Goal: Find specific fact: Find specific fact

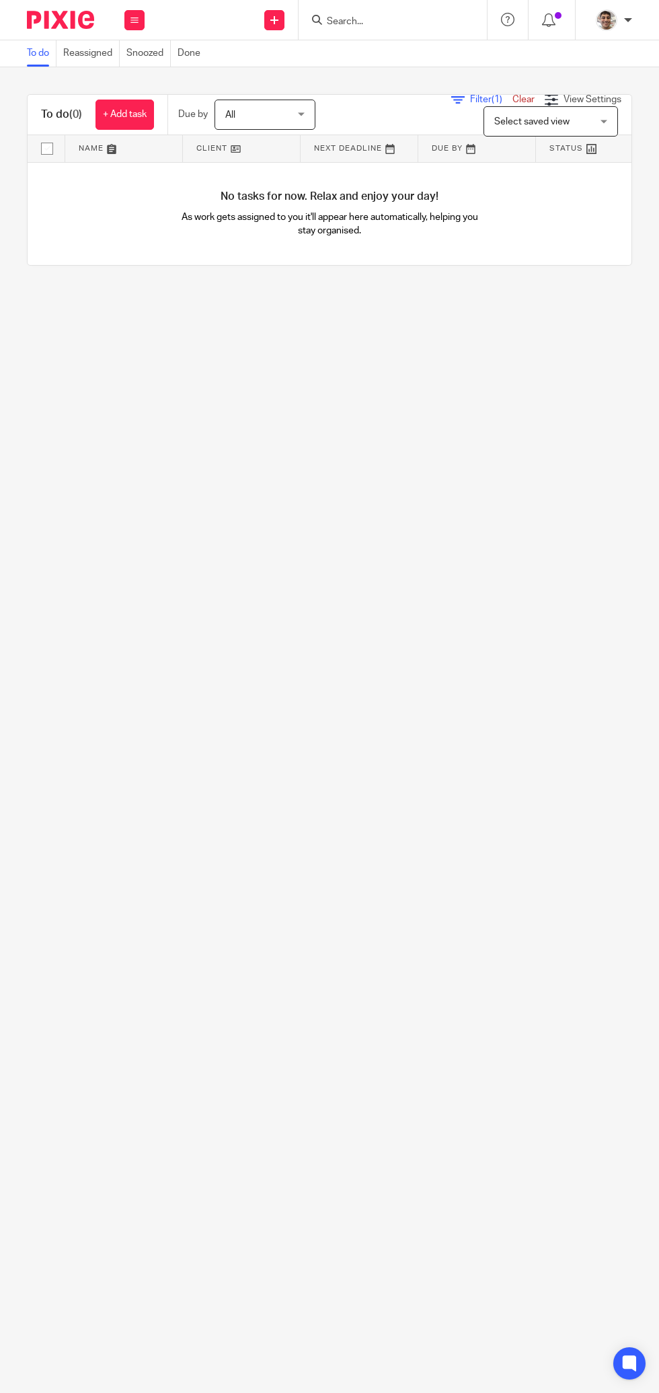
click at [404, 23] on input "Search" at bounding box center [386, 22] width 121 height 12
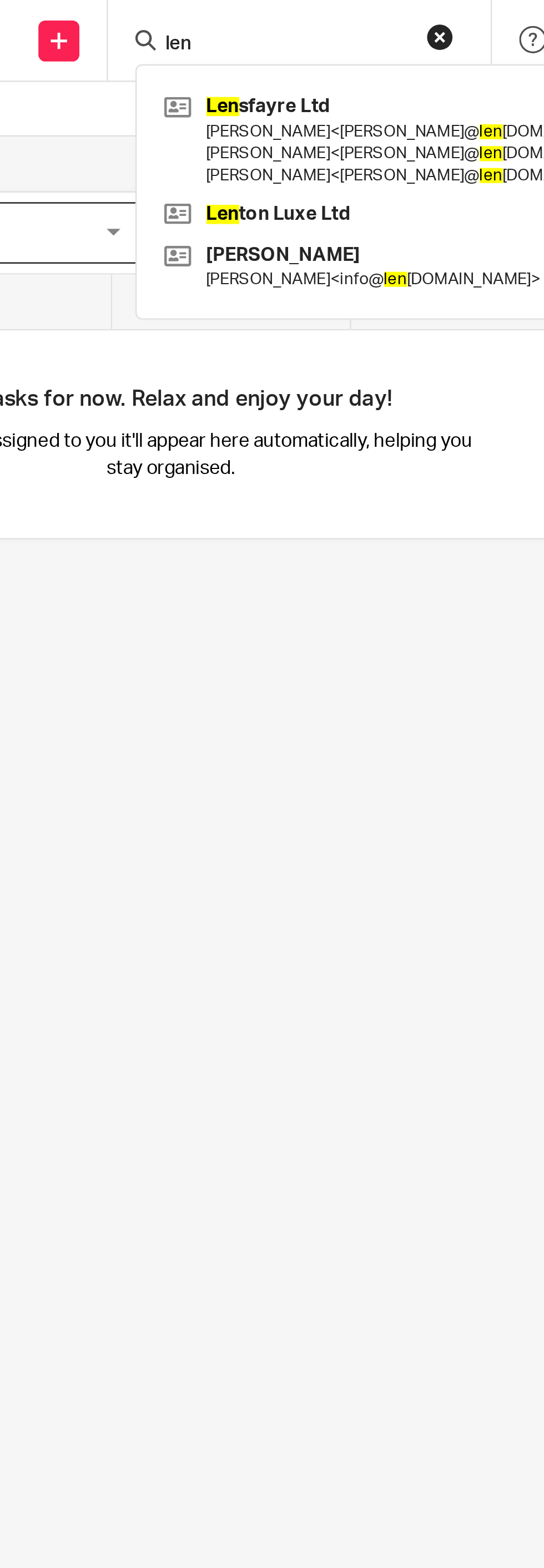
type input "len"
click at [323, 52] on link at bounding box center [365, 56] width 197 height 44
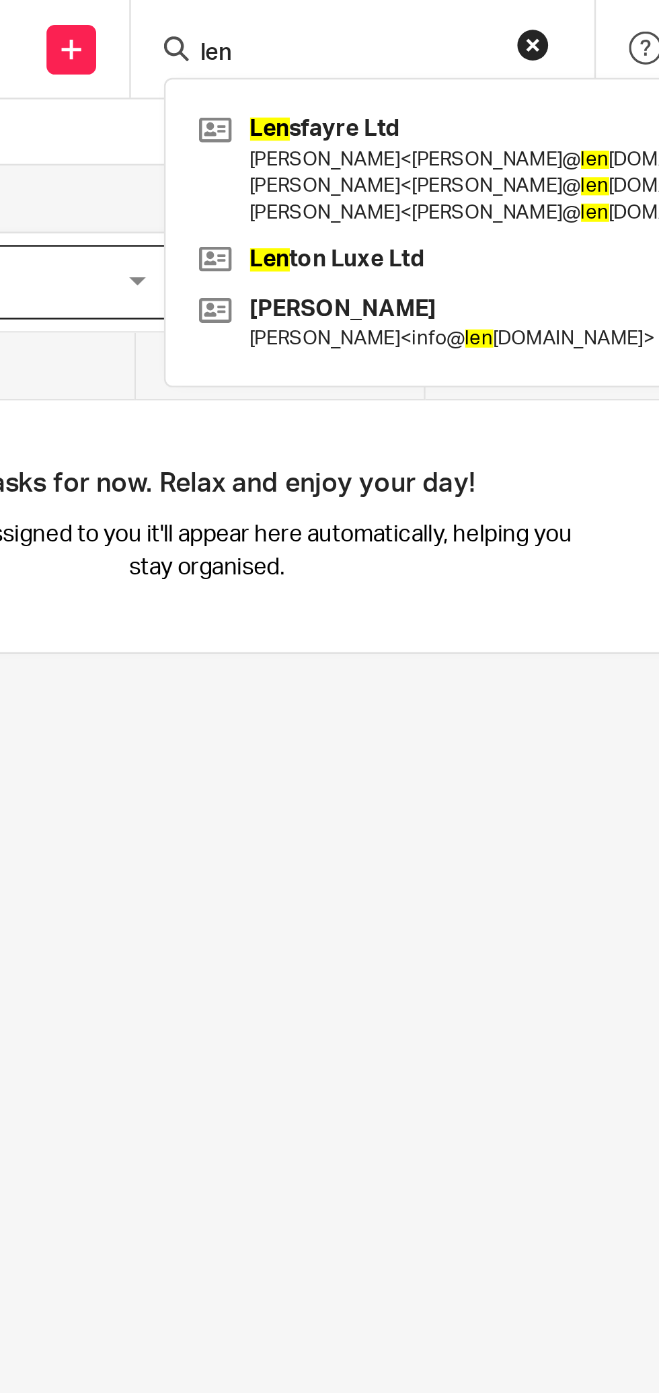
click at [397, 63] on link at bounding box center [442, 68] width 239 height 53
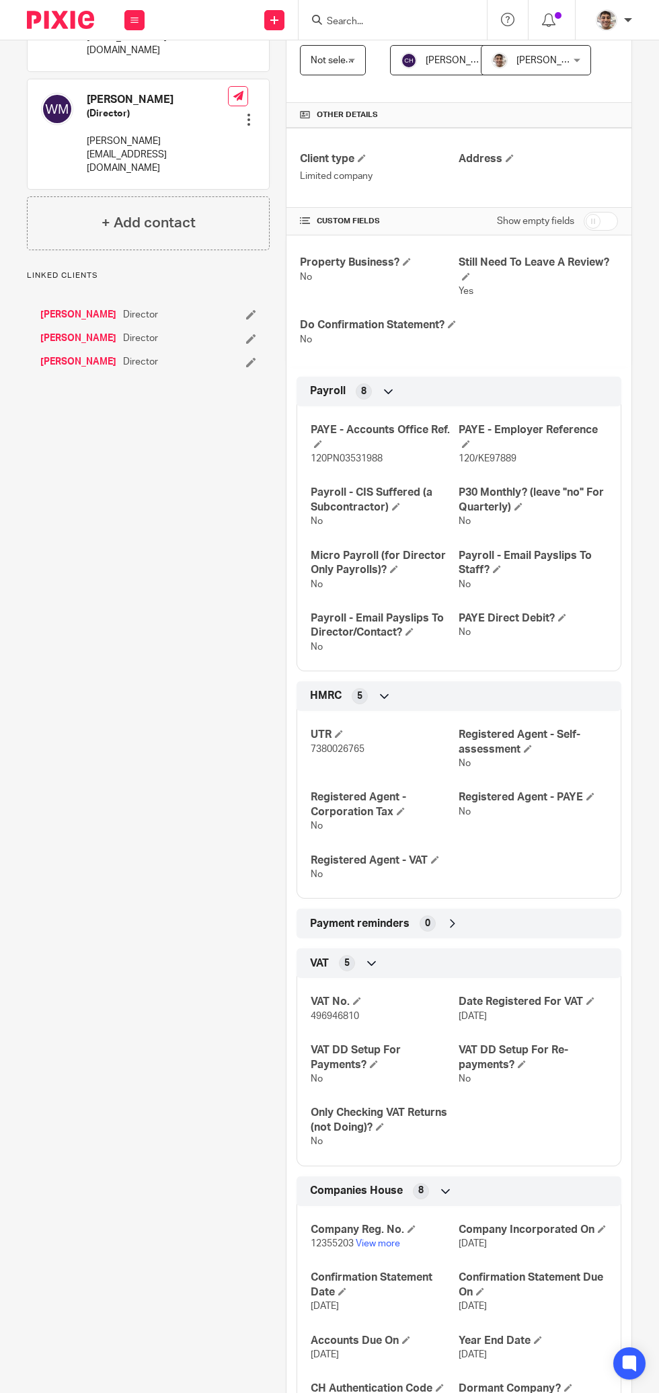
scroll to position [500, 0]
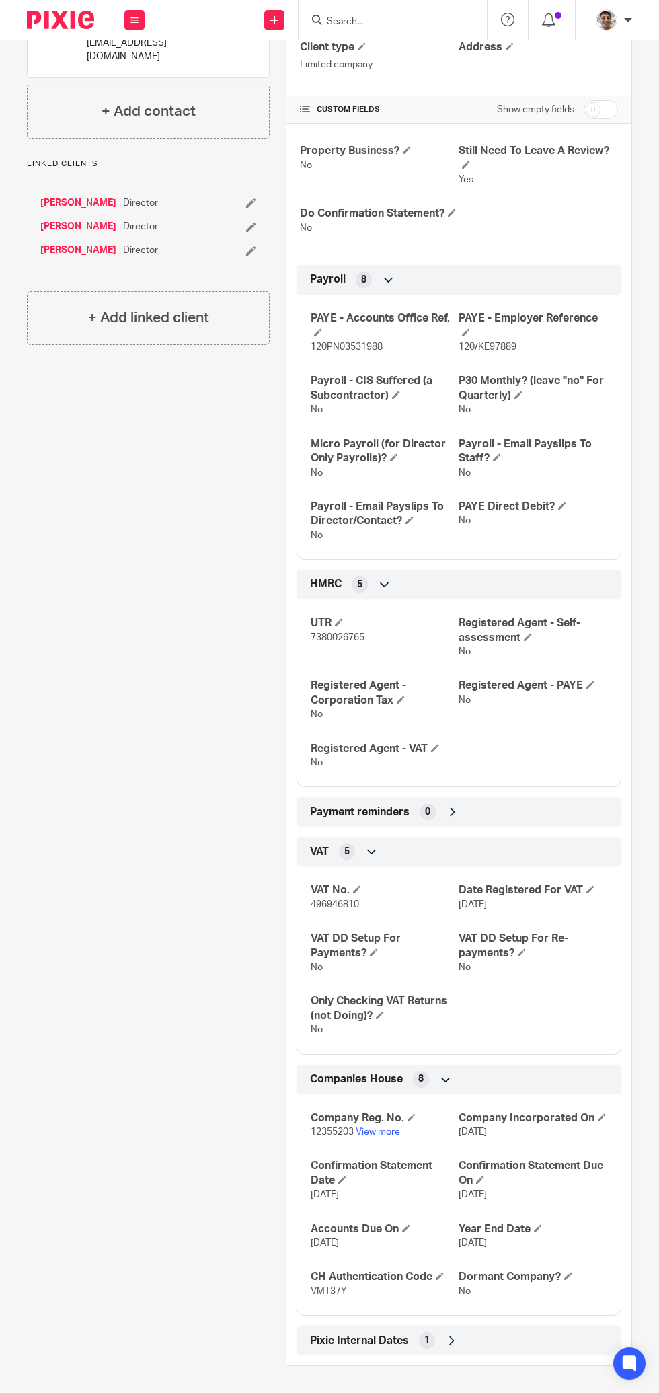
click at [379, 1111] on h4 "Company Reg. No." at bounding box center [385, 1118] width 149 height 14
click at [374, 1127] on link "View more" at bounding box center [378, 1131] width 44 height 9
